Goal: Entertainment & Leisure: Consume media (video, audio)

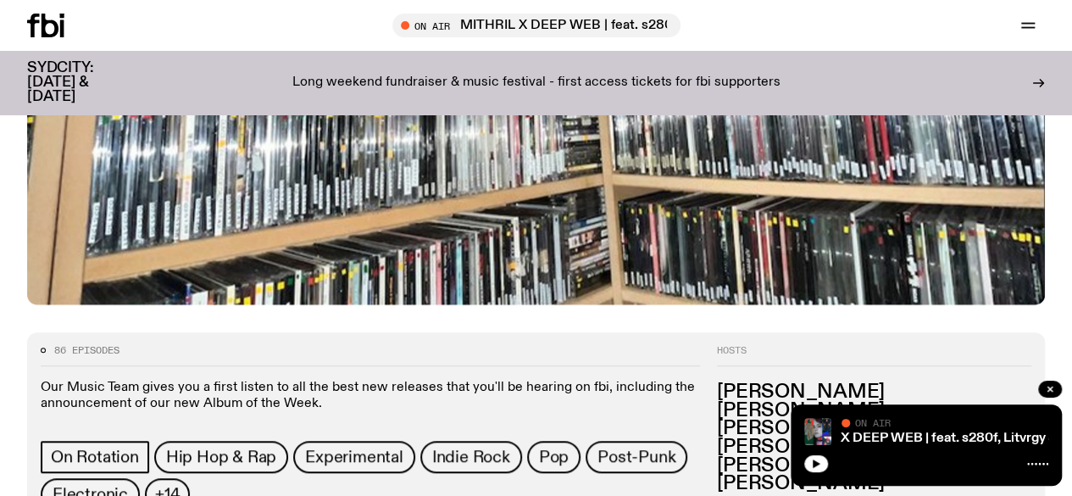
scroll to position [496, 0]
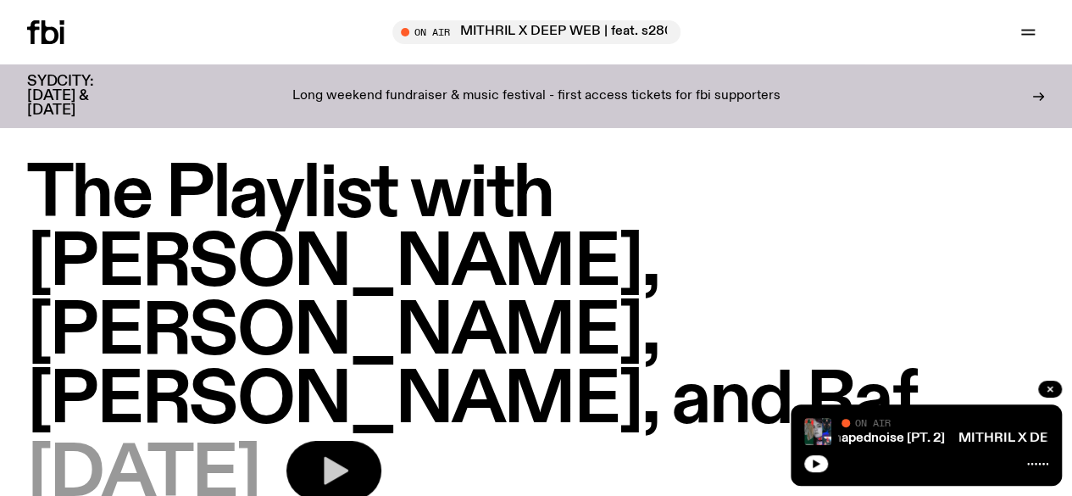
click at [381, 441] on button "button" at bounding box center [333, 470] width 95 height 59
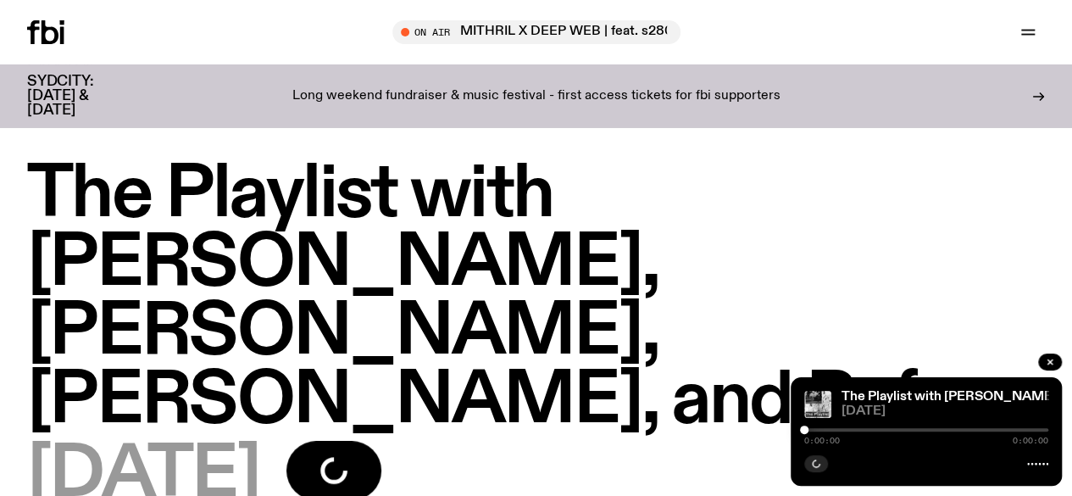
click at [489, 441] on div "[DATE]" at bounding box center [536, 475] width 1018 height 69
click at [654, 441] on div "[DATE]" at bounding box center [536, 475] width 1018 height 69
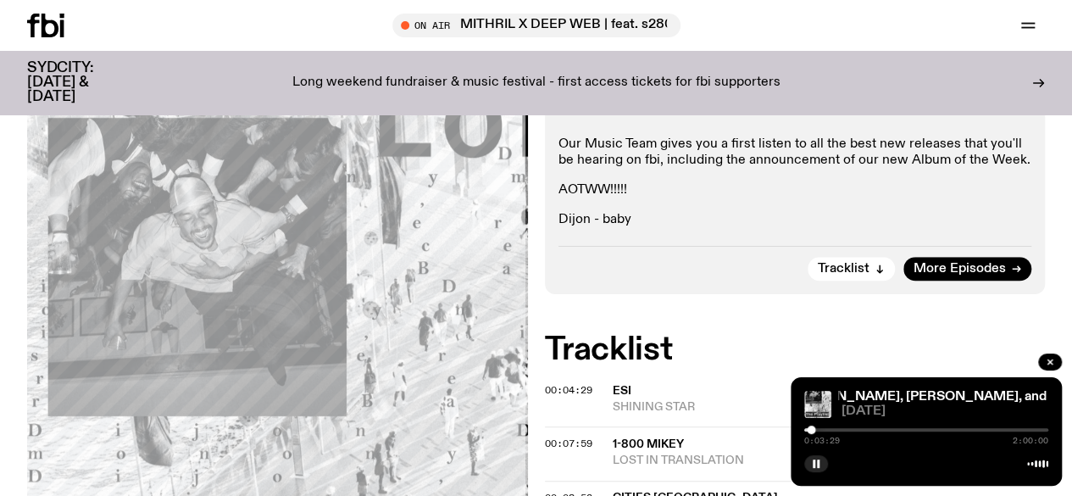
scroll to position [496, 0]
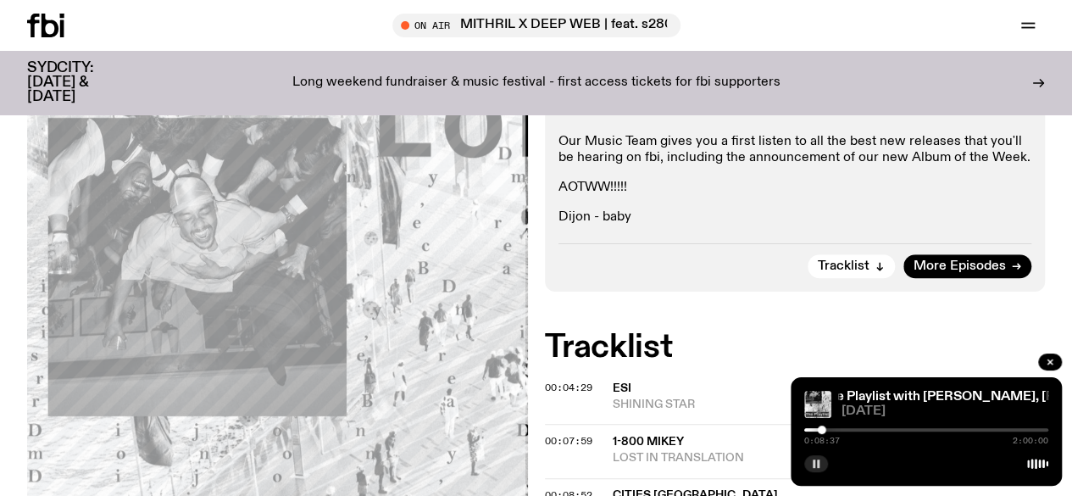
click at [818, 464] on rect "button" at bounding box center [818, 463] width 3 height 8
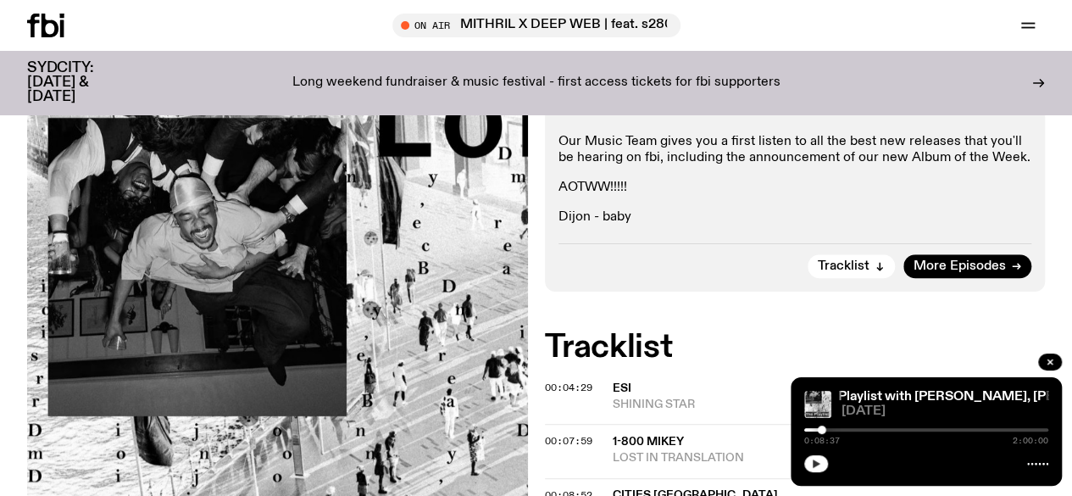
click at [822, 465] on button "button" at bounding box center [816, 463] width 24 height 17
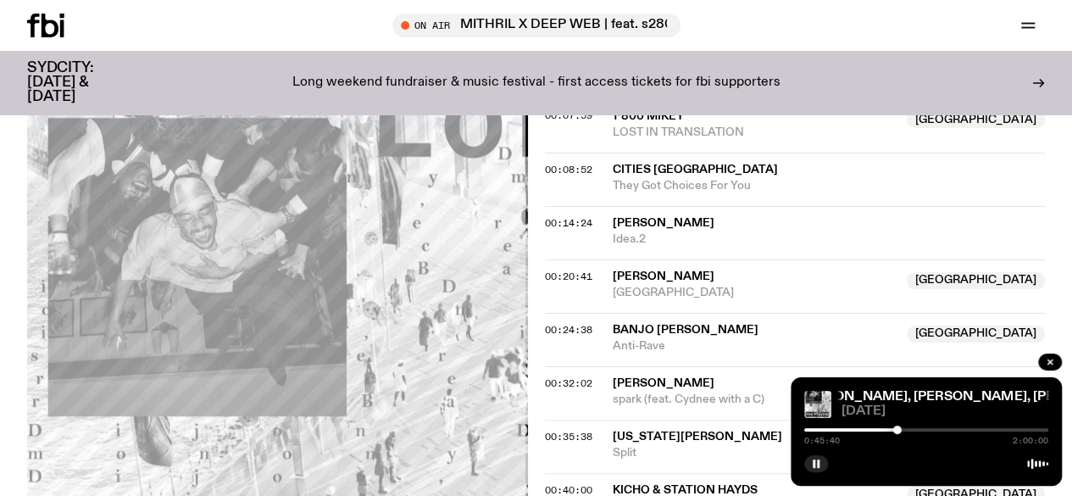
scroll to position [920, 0]
